Goal: Task Accomplishment & Management: Manage account settings

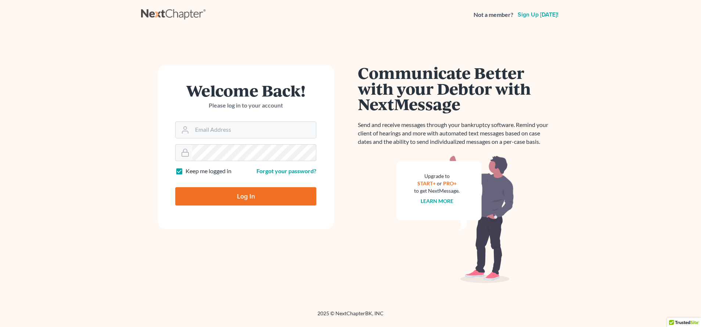
click at [263, 218] on form "Welcome Back! Please log in to your account Email Address Password Keep me logg…" at bounding box center [246, 147] width 176 height 164
type input "[PERSON_NAME][EMAIL_ADDRESS][DOMAIN_NAME]"
click at [265, 196] on input "Log In" at bounding box center [245, 196] width 141 height 18
type input "Thinking..."
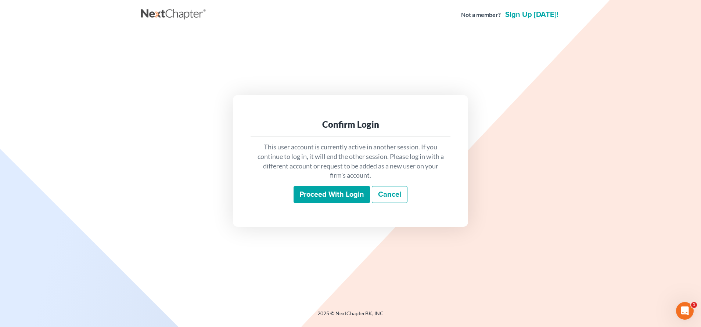
click at [306, 188] on input "Proceed with login" at bounding box center [332, 194] width 76 height 17
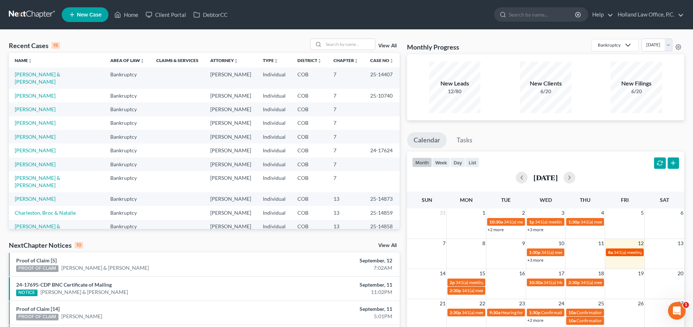
click at [616, 251] on span "341(a) meeting for Michelle Peterson" at bounding box center [648, 253] width 71 height 6
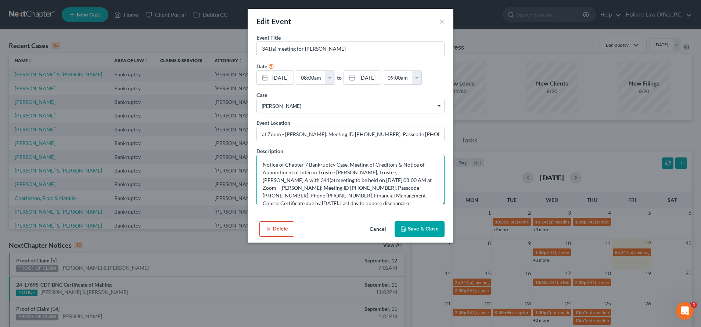
drag, startPoint x: 289, startPoint y: 189, endPoint x: 320, endPoint y: 188, distance: 30.5
click at [320, 188] on textarea "Notice of Chapter 7 Bankruptcy Case, Meeting of Creditors & Notice of Appointme…" at bounding box center [351, 180] width 188 height 50
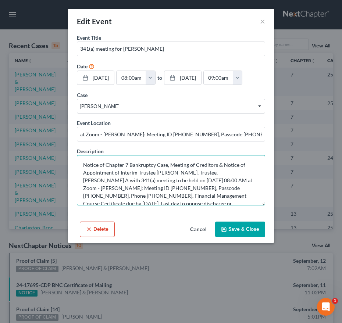
click at [193, 194] on textarea "Notice of Chapter 7 Bankruptcy Case, Meeting of Creditors & Notice of Appointme…" at bounding box center [171, 180] width 188 height 50
drag, startPoint x: 167, startPoint y: 191, endPoint x: 196, endPoint y: 189, distance: 28.7
click at [196, 189] on textarea "Notice of Chapter 7 Bankruptcy Case, Meeting of Creditors & Notice of Appointme…" at bounding box center [171, 180] width 188 height 50
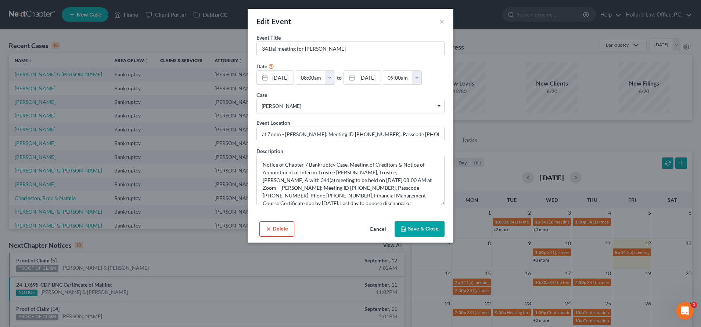
drag, startPoint x: 425, startPoint y: 228, endPoint x: 429, endPoint y: 230, distance: 4.3
click at [429, 230] on button "Save & Close" at bounding box center [420, 229] width 50 height 15
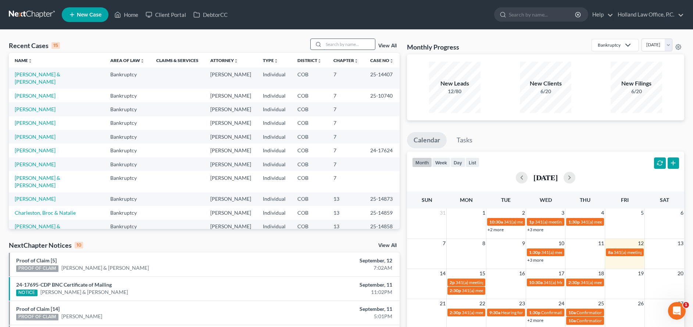
click at [340, 43] on input "search" at bounding box center [348, 44] width 51 height 11
type input "peterson"
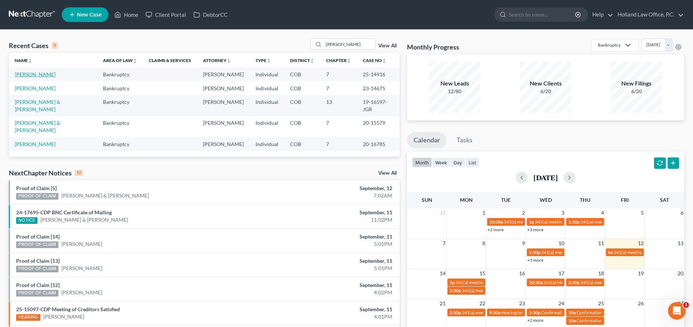
click at [51, 72] on td "Peterson, Michelle" at bounding box center [53, 75] width 88 height 14
click at [38, 74] on link "Peterson, Michelle" at bounding box center [35, 74] width 41 height 6
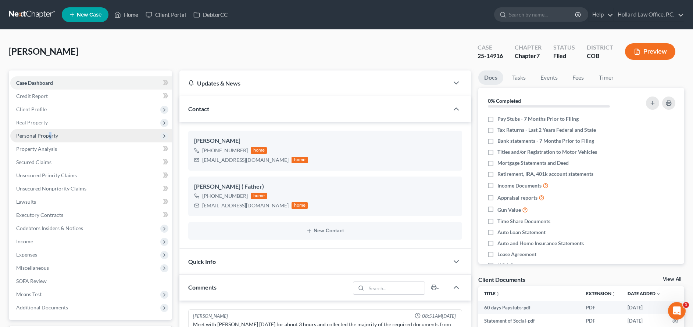
click at [53, 136] on span "Personal Property" at bounding box center [37, 136] width 42 height 6
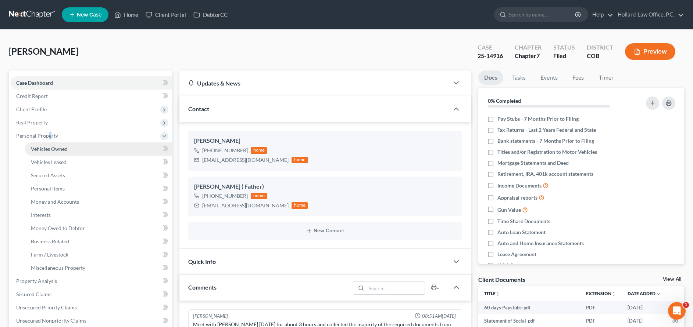
drag, startPoint x: 53, startPoint y: 136, endPoint x: 58, endPoint y: 145, distance: 10.5
click at [58, 145] on link "Vehicles Owned" at bounding box center [98, 149] width 147 height 13
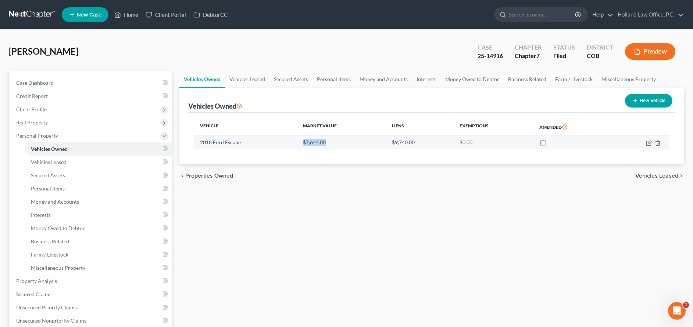
drag, startPoint x: 303, startPoint y: 140, endPoint x: 332, endPoint y: 140, distance: 28.7
click at [332, 140] on td "$7,644.00" at bounding box center [341, 143] width 89 height 14
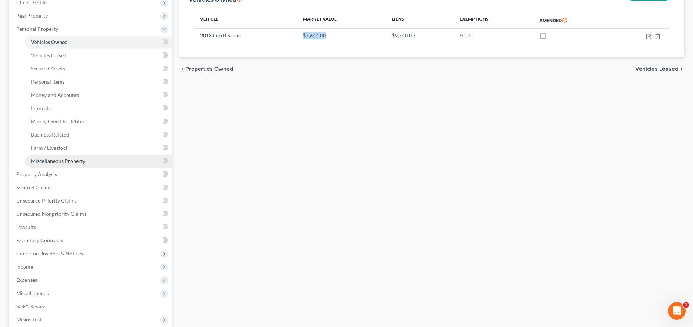
scroll to position [110, 0]
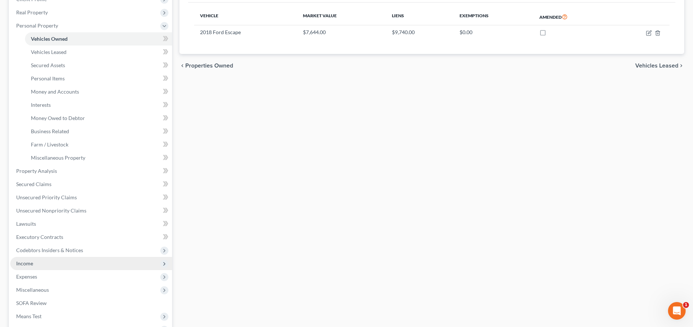
click at [35, 262] on span "Income" at bounding box center [91, 263] width 162 height 13
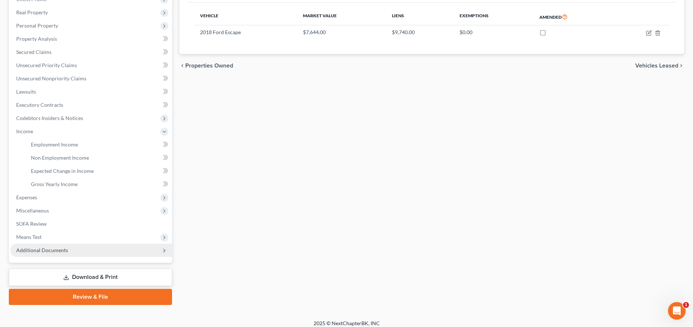
click at [29, 247] on span "Additional Documents" at bounding box center [42, 250] width 52 height 6
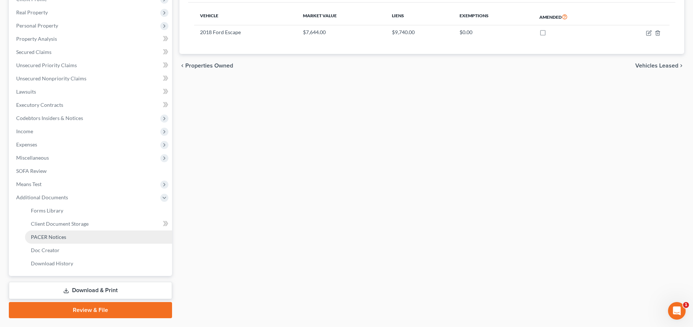
click at [46, 236] on span "PACER Notices" at bounding box center [48, 237] width 35 height 6
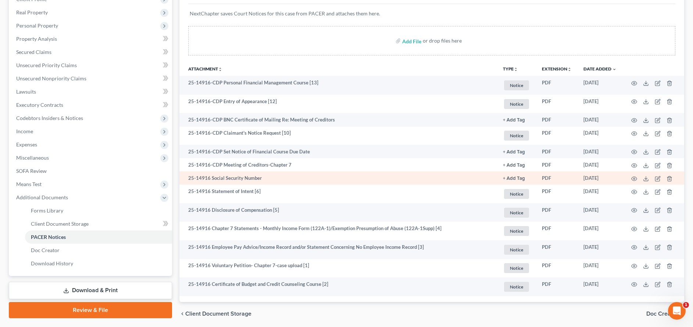
scroll to position [136, 0]
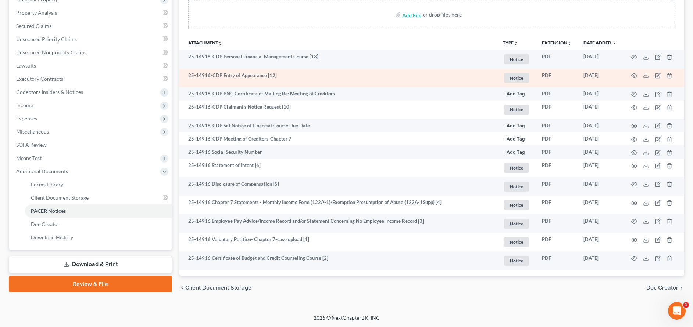
click at [638, 76] on td at bounding box center [653, 78] width 62 height 19
click at [632, 75] on icon "button" at bounding box center [634, 76] width 6 height 6
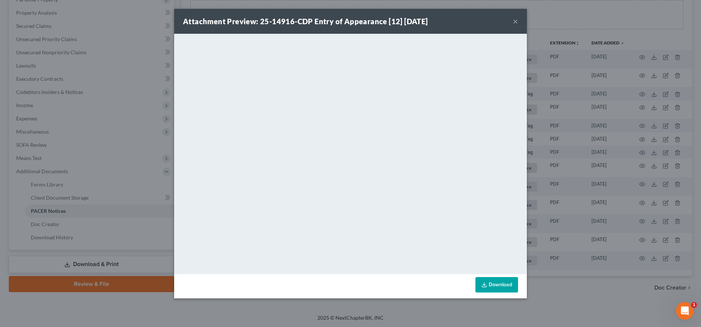
click at [517, 22] on button "×" at bounding box center [515, 21] width 5 height 9
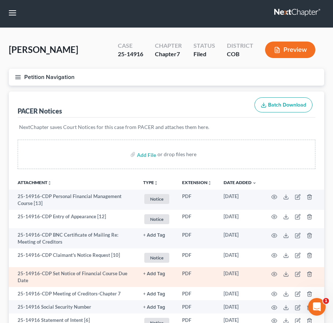
scroll to position [0, 0]
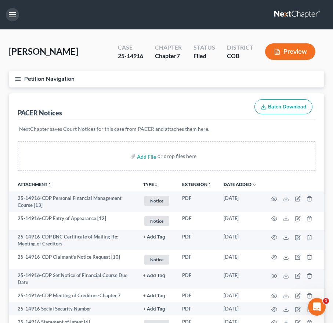
click at [12, 14] on button "button" at bounding box center [12, 14] width 13 height 13
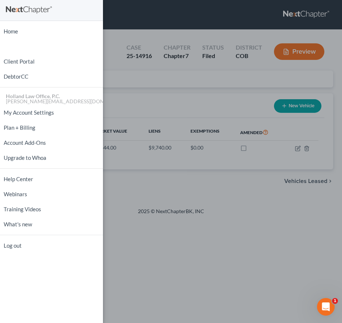
click at [173, 78] on div "Home New Case Client Portal DebtorCC Holland Law Office, P.C. steven@hollandlaw…" at bounding box center [171, 161] width 342 height 323
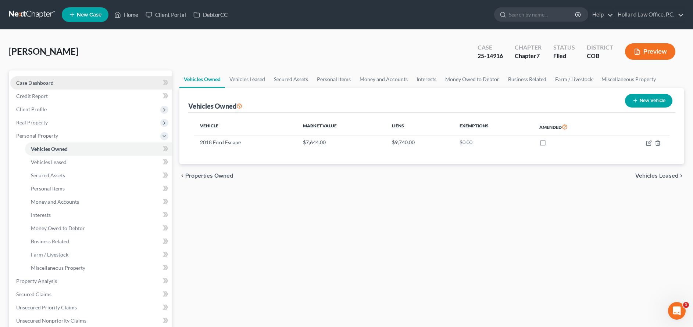
click at [42, 83] on span "Case Dashboard" at bounding box center [34, 83] width 37 height 6
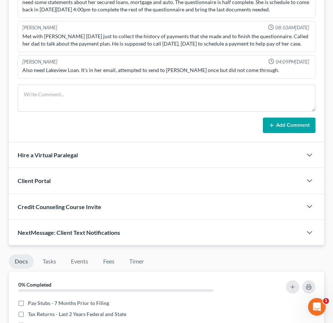
scroll to position [276, 0]
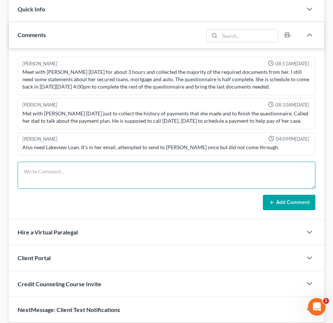
click at [61, 177] on textarea at bounding box center [167, 175] width 298 height 27
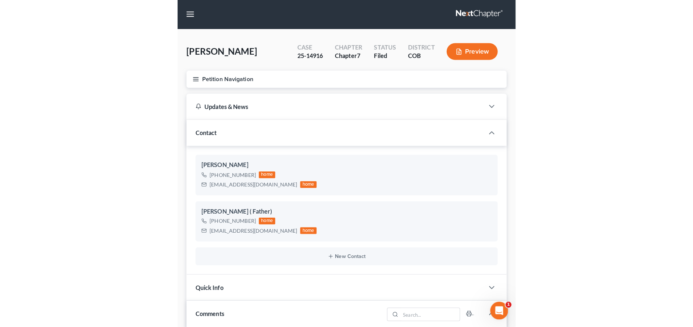
scroll to position [0, 0]
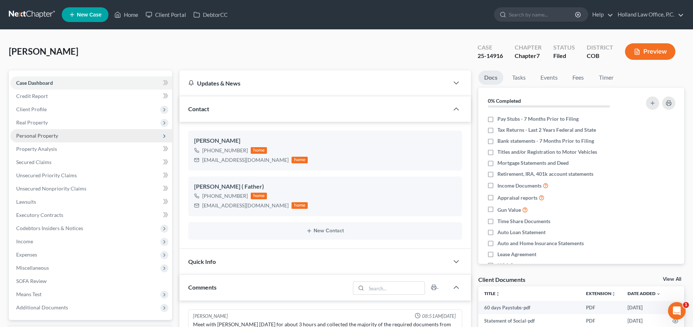
type textarea "341 Meeting - Trustee Weinman"
click at [44, 137] on span "Personal Property" at bounding box center [37, 136] width 42 height 6
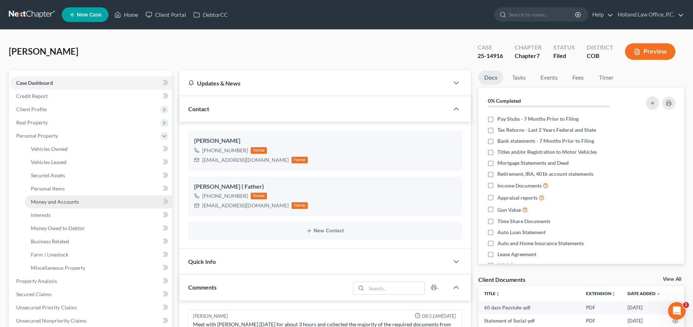
click at [46, 199] on span "Money and Accounts" at bounding box center [55, 202] width 48 height 6
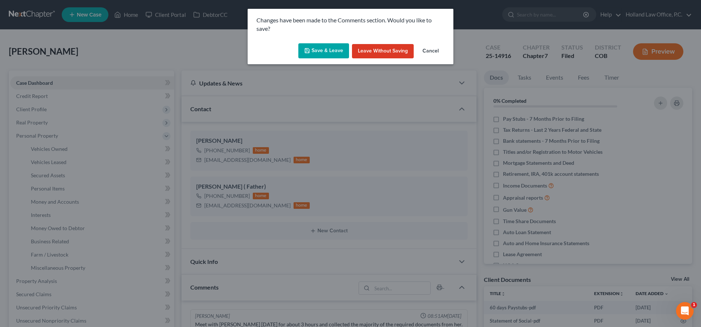
click at [316, 48] on button "Save & Leave" at bounding box center [323, 50] width 51 height 15
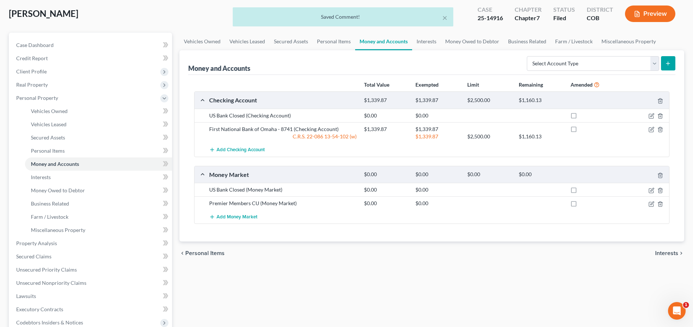
scroll to position [55, 0]
